Goal: Task Accomplishment & Management: Manage account settings

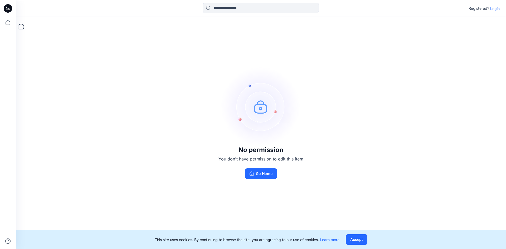
drag, startPoint x: 368, startPoint y: 131, endPoint x: 367, endPoint y: 126, distance: 5.3
click at [368, 131] on div "No permission You don't have permission to edit this item Go Home" at bounding box center [261, 123] width 490 height 212
click at [259, 109] on img at bounding box center [260, 106] width 79 height 79
click at [498, 10] on p "Login" at bounding box center [494, 9] width 9 height 6
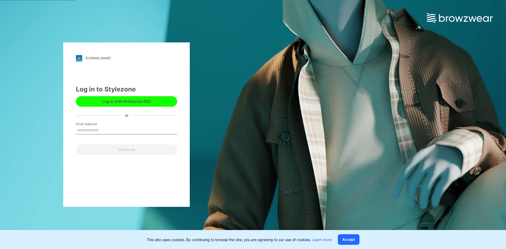
click at [92, 130] on input "Email Address" at bounding box center [126, 131] width 101 height 8
type input "**********"
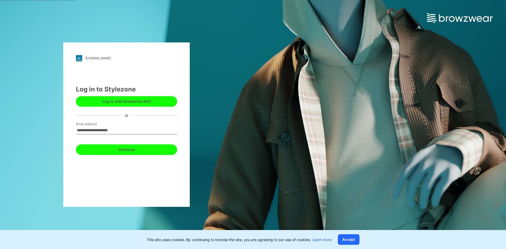
click at [117, 150] on button "Continue" at bounding box center [126, 149] width 101 height 11
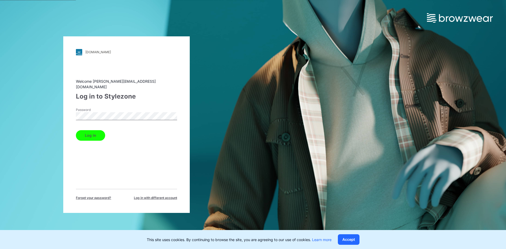
click at [93, 132] on button "Log in" at bounding box center [90, 135] width 29 height 11
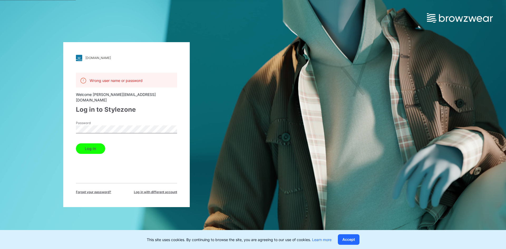
click at [65, 124] on div "[DOMAIN_NAME] Loading... Wrong user name or password Welcome [EMAIL_ADDRESS][DO…" at bounding box center [126, 124] width 127 height 165
click at [94, 144] on button "Log in" at bounding box center [90, 148] width 29 height 11
click at [48, 126] on div "[DOMAIN_NAME] Loading... Wrong user name or password Welcome [EMAIL_ADDRESS][DO…" at bounding box center [126, 124] width 253 height 249
click at [96, 143] on button "Log in" at bounding box center [90, 148] width 29 height 11
click at [25, 126] on div "[DOMAIN_NAME] Loading... Wrong user name or password Welcome [EMAIL_ADDRESS][DO…" at bounding box center [126, 124] width 253 height 249
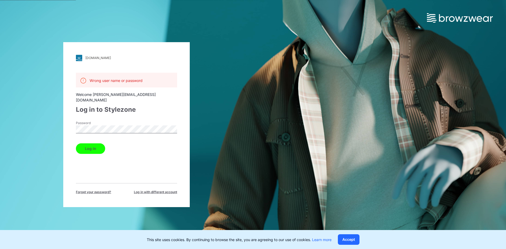
click at [82, 143] on button "Log in" at bounding box center [90, 148] width 29 height 11
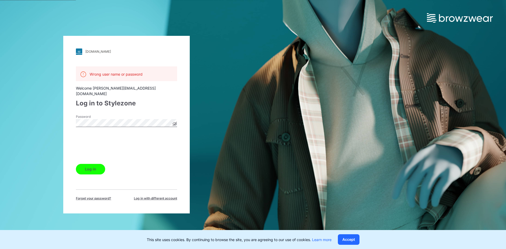
click at [93, 196] on span "Forget your password?" at bounding box center [93, 198] width 35 height 5
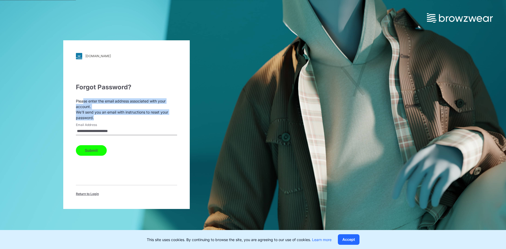
drag, startPoint x: 83, startPoint y: 102, endPoint x: 175, endPoint y: 123, distance: 94.2
click at [175, 123] on div "**********" at bounding box center [126, 140] width 101 height 114
click at [180, 118] on div "**********" at bounding box center [126, 124] width 127 height 169
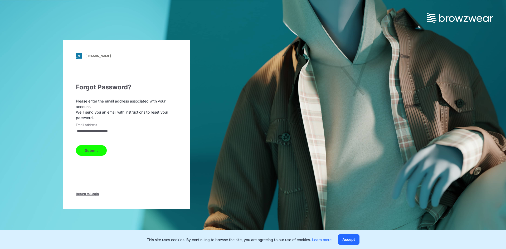
click at [94, 151] on button "Submit" at bounding box center [91, 150] width 31 height 11
